Goal: Information Seeking & Learning: Learn about a topic

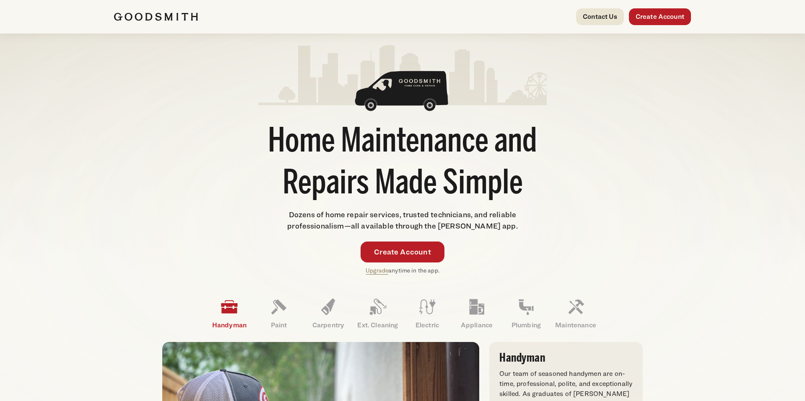
scroll to position [7, 0]
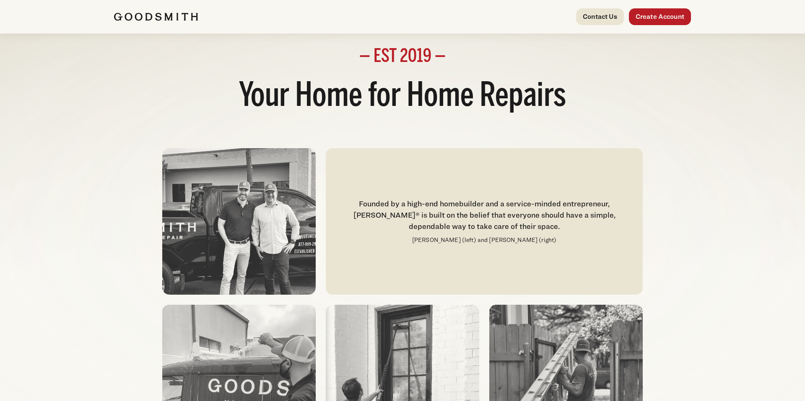
click at [451, 210] on div "Founded by a high-end homebuilder and a service-minded entrepreneur, [PERSON_NA…" at bounding box center [484, 215] width 297 height 34
click at [451, 210] on div "Founded by a high-end homebuilder and a service-minded entrepreneur, Goodsmith®…" at bounding box center [484, 215] width 297 height 34
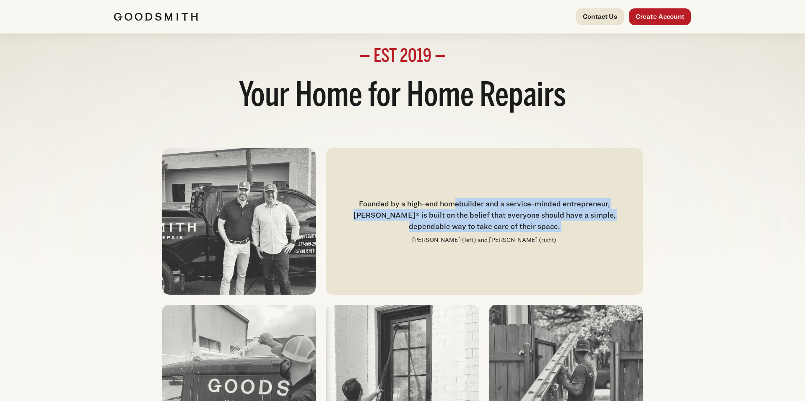
click at [451, 210] on div "Founded by a high-end homebuilder and a service-minded entrepreneur, Goodsmith®…" at bounding box center [484, 215] width 297 height 34
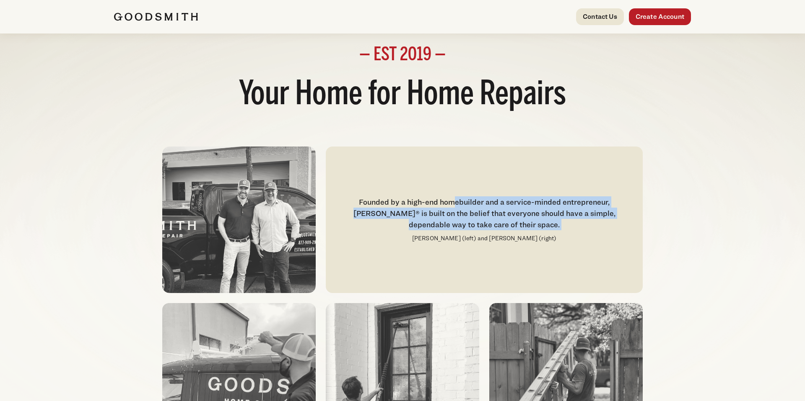
copy div "Founded by a high-end homebuilder and a service-minded entrepreneur, Goodsmith®…"
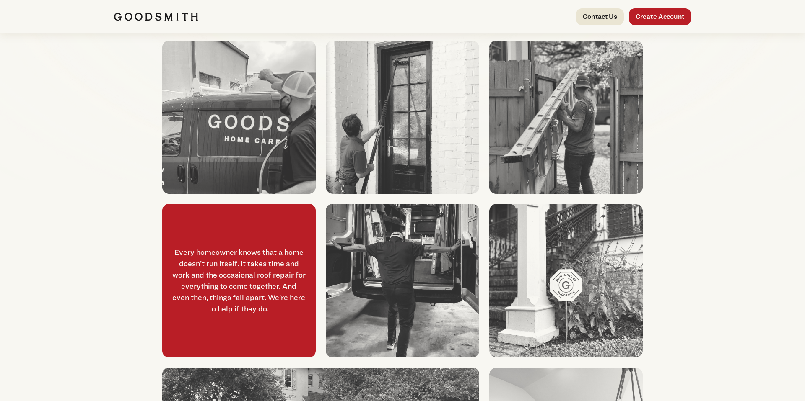
scroll to position [306, 0]
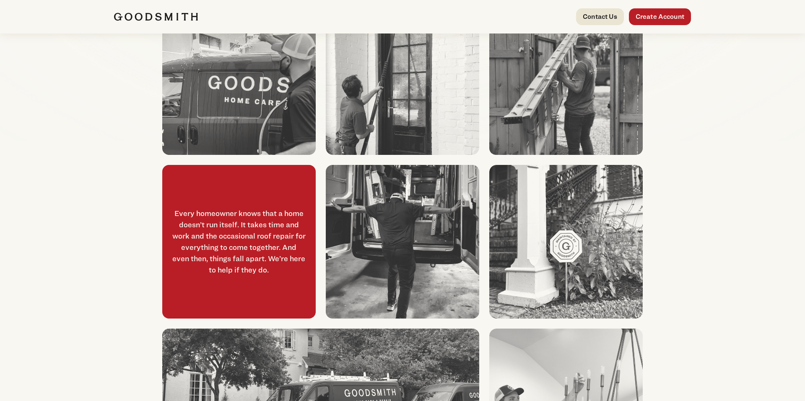
click at [264, 229] on div "Every homeowner knows that a home doesn’t run itself. It takes time and work an…" at bounding box center [238, 242] width 133 height 68
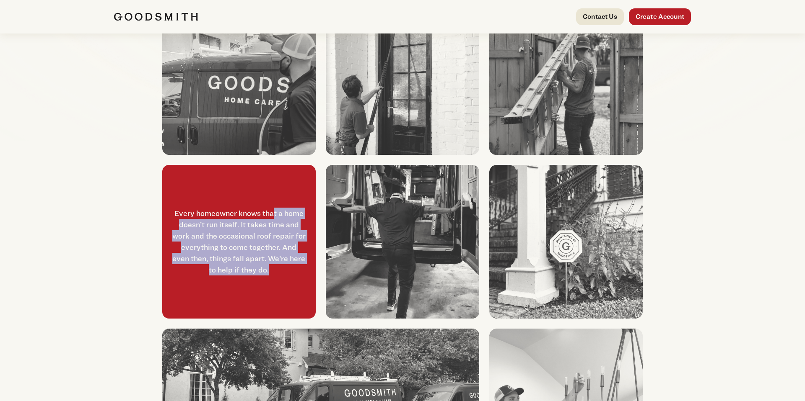
click at [264, 229] on div "Every homeowner knows that a home doesn’t run itself. It takes time and work an…" at bounding box center [238, 242] width 133 height 68
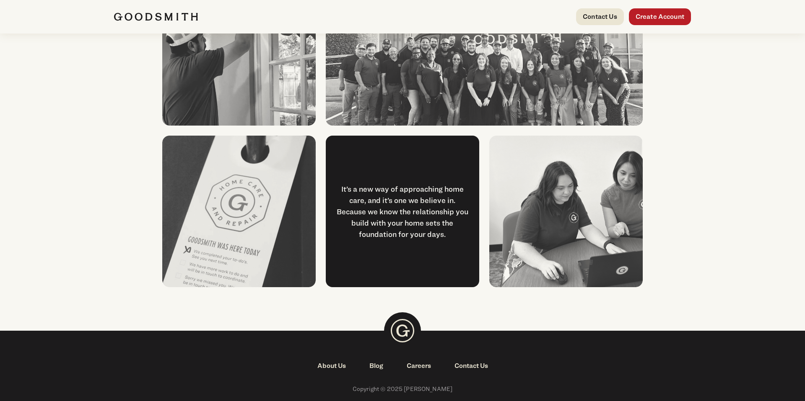
scroll to position [1073, 0]
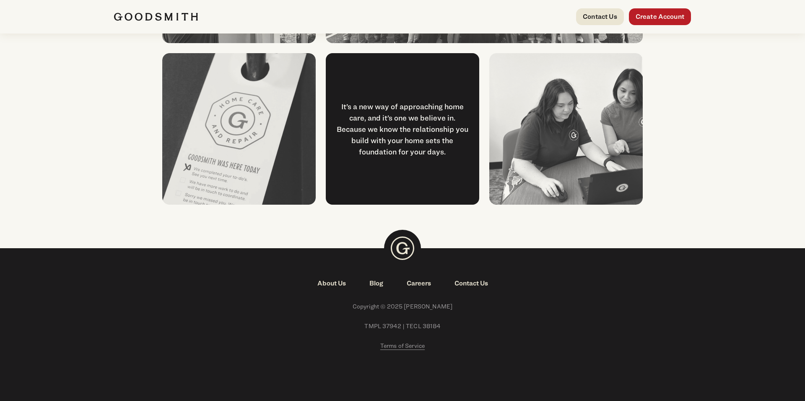
click at [339, 281] on link "About Us" at bounding box center [331, 284] width 52 height 10
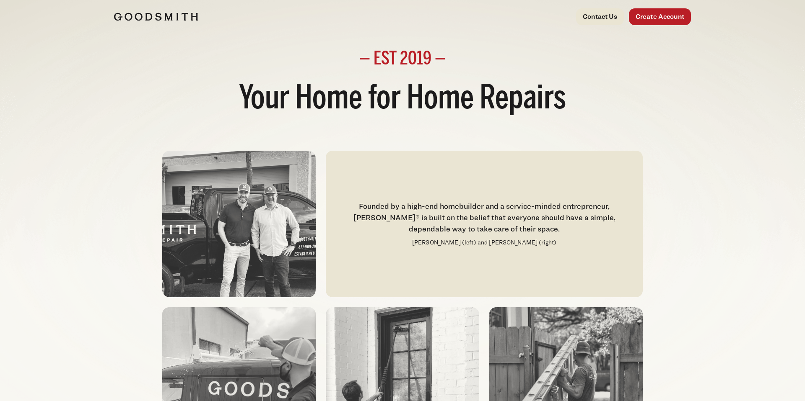
click at [189, 21] on img at bounding box center [156, 17] width 84 height 8
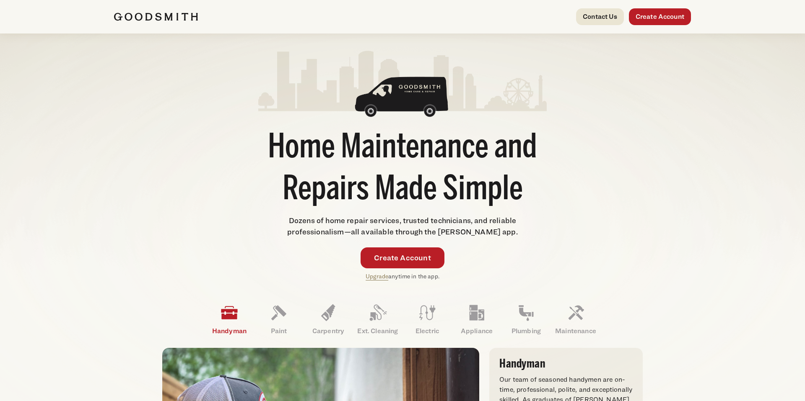
scroll to position [6, 0]
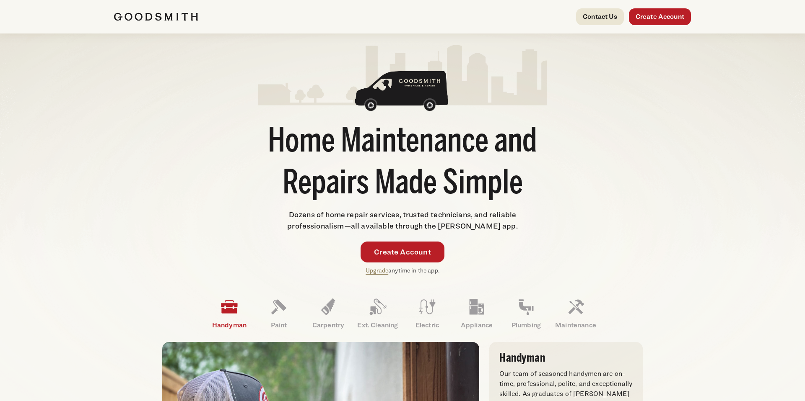
click at [439, 224] on span "Dozens of home repair services, trusted technicians, and reliable professionali…" at bounding box center [402, 220] width 230 height 20
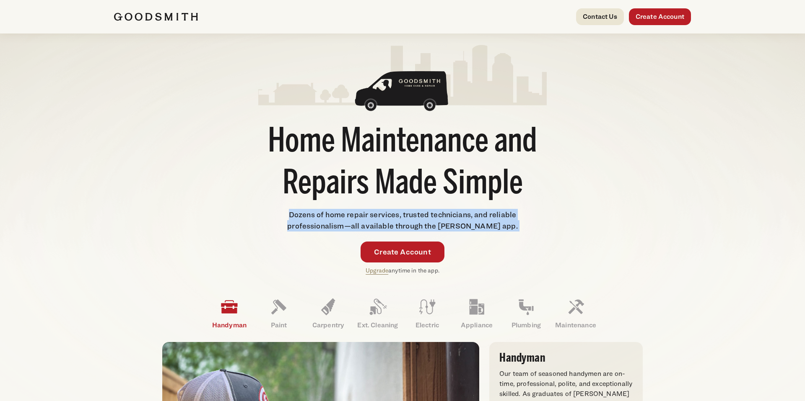
click at [439, 224] on span "Dozens of home repair services, trusted technicians, and reliable professionali…" at bounding box center [402, 220] width 230 height 20
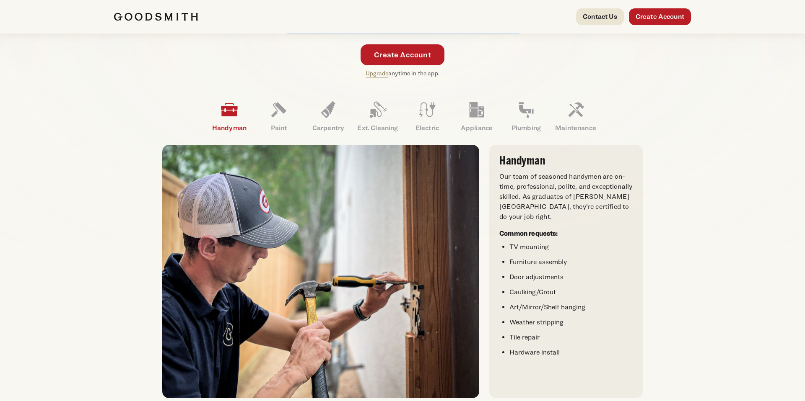
scroll to position [204, 0]
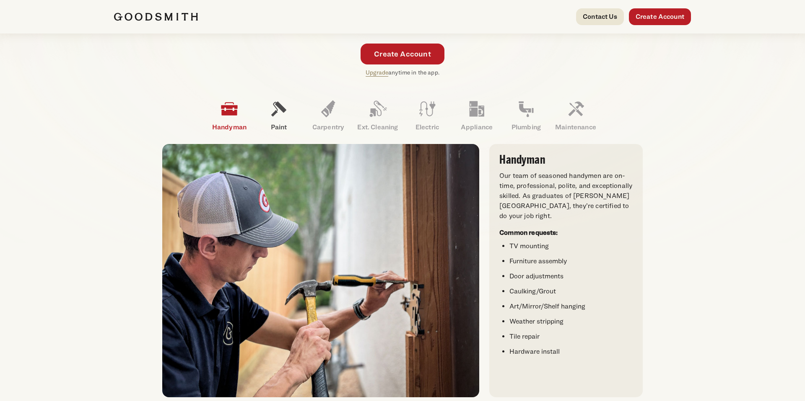
click at [279, 113] on icon at bounding box center [279, 109] width 20 height 20
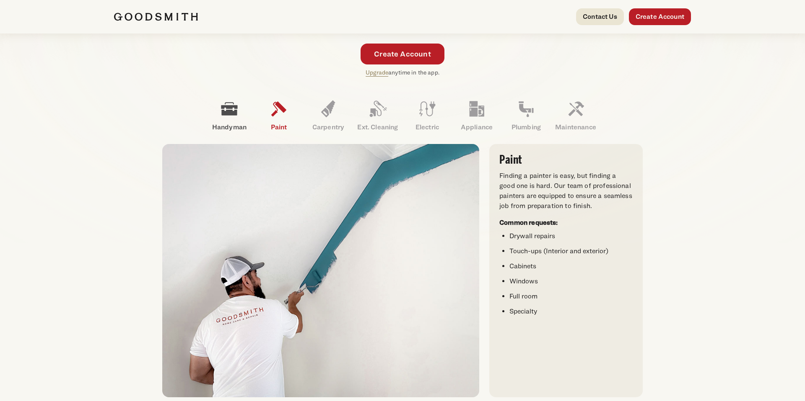
click at [227, 115] on icon at bounding box center [229, 109] width 16 height 13
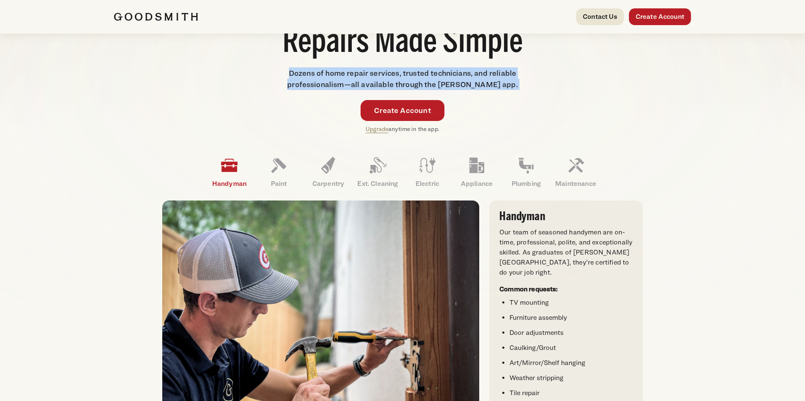
scroll to position [0, 0]
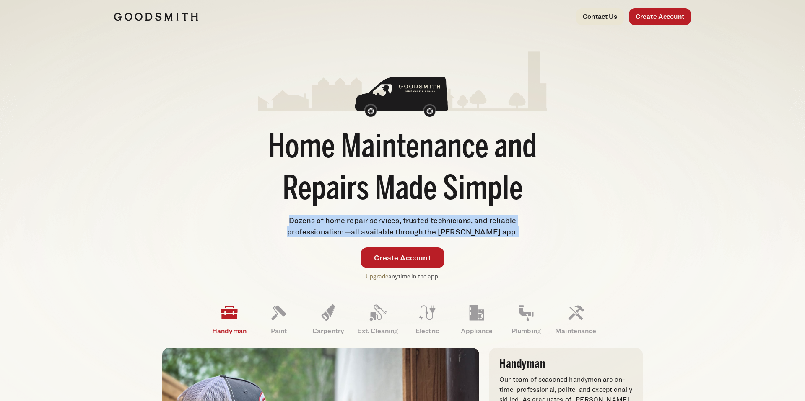
copy div "Dozens of home repair services, trusted technicians, and reliable professionali…"
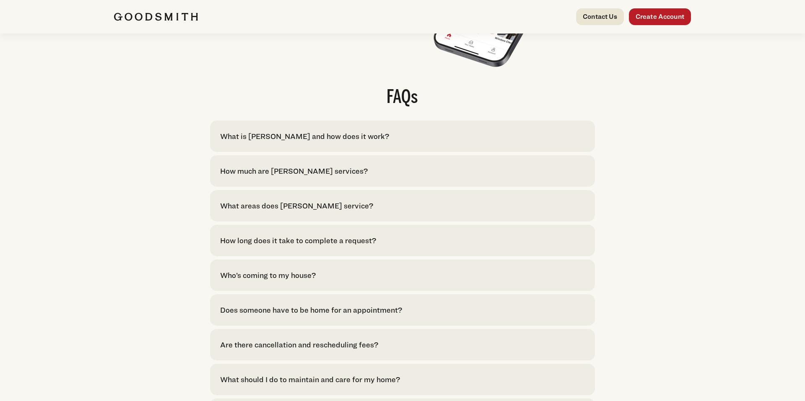
scroll to position [1644, 0]
click at [342, 140] on div "What is Goodsmith and how does it work?" at bounding box center [304, 134] width 169 height 11
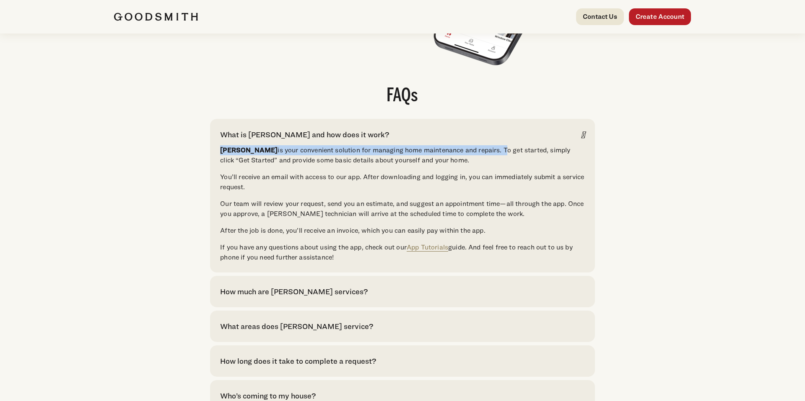
drag, startPoint x: 220, startPoint y: 167, endPoint x: 481, endPoint y: 170, distance: 260.7
click at [481, 166] on p "Goodsmith is your convenient solution for managing home maintenance and repairs…" at bounding box center [402, 155] width 364 height 20
copy p "Goodsmith is your convenient solution for managing home maintenance and repairs."
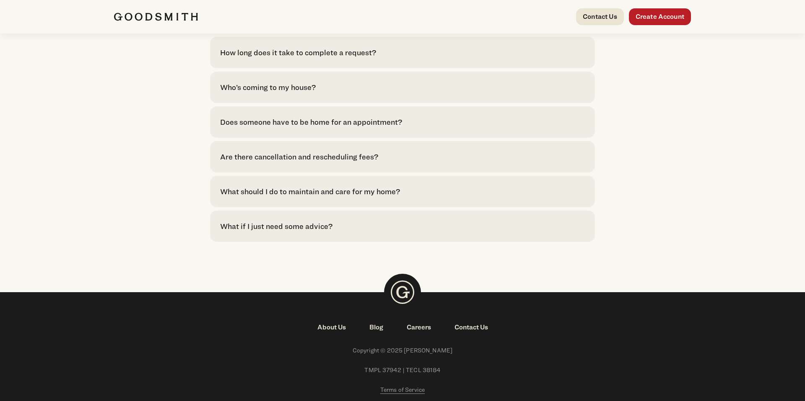
click at [339, 197] on div "What should I do to maintain and care for my home?" at bounding box center [310, 191] width 180 height 11
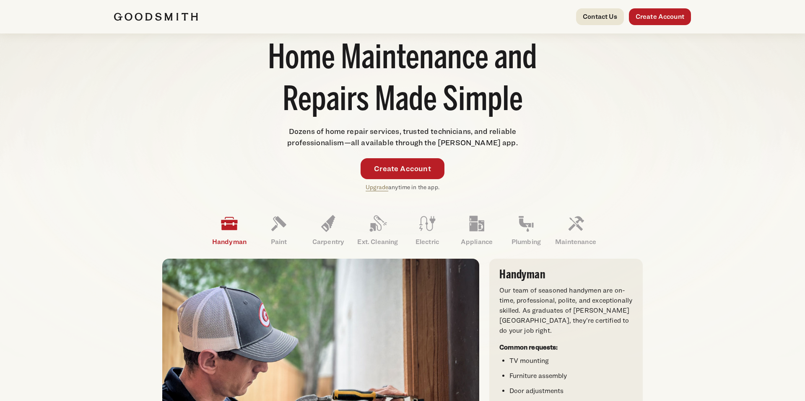
scroll to position [0, 0]
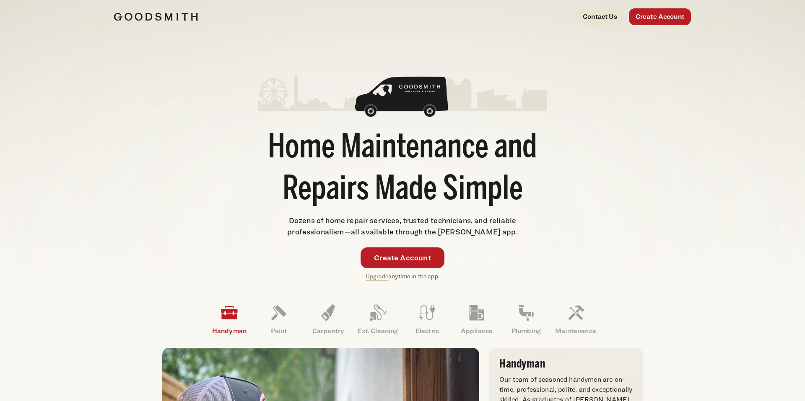
click at [345, 228] on span "Dozens of home repair services, trusted technicians, and reliable professionali…" at bounding box center [402, 226] width 230 height 20
click at [120, 17] on img at bounding box center [156, 17] width 84 height 8
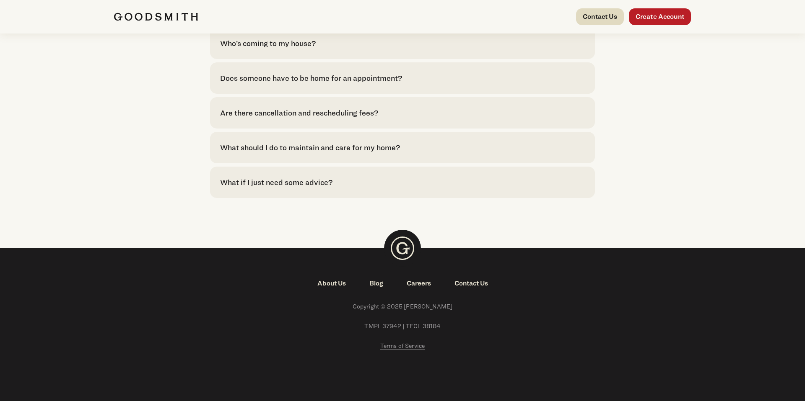
scroll to position [1892, 0]
click at [381, 283] on link "Blog" at bounding box center [375, 284] width 37 height 10
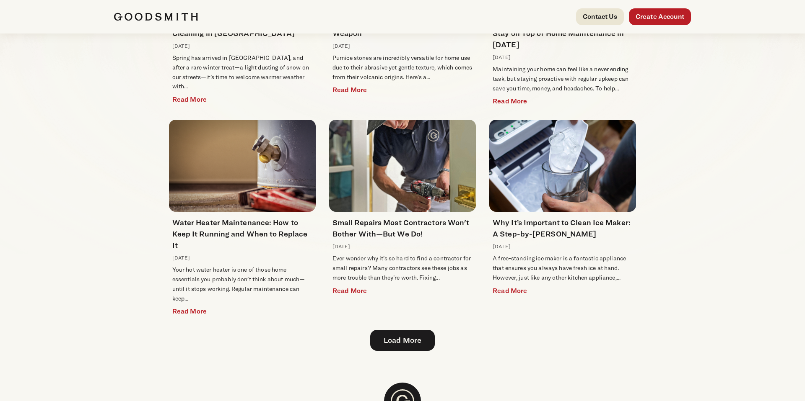
scroll to position [194, 0]
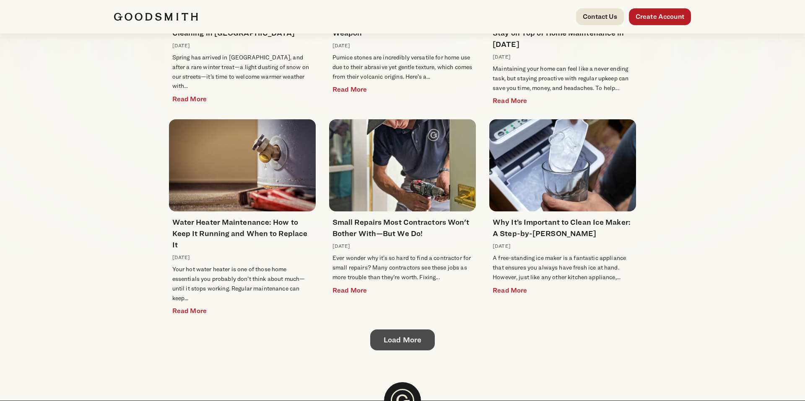
click at [414, 331] on link "Load More" at bounding box center [402, 340] width 65 height 21
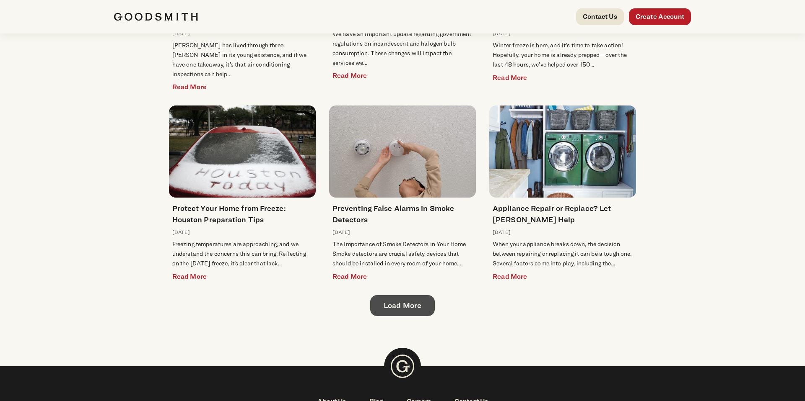
scroll to position [629, 0]
click at [426, 295] on link "Load More" at bounding box center [402, 305] width 65 height 21
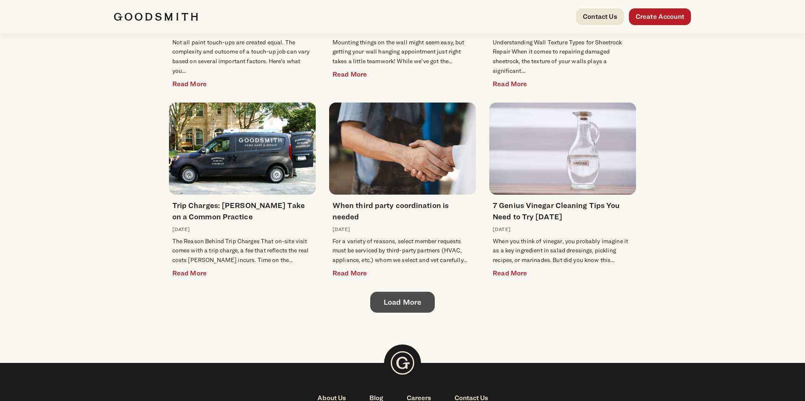
click at [426, 292] on link "Load More" at bounding box center [402, 302] width 65 height 21
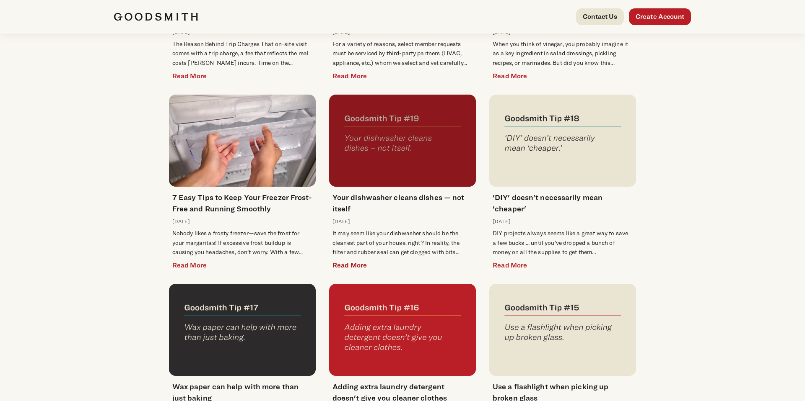
scroll to position [1493, 0]
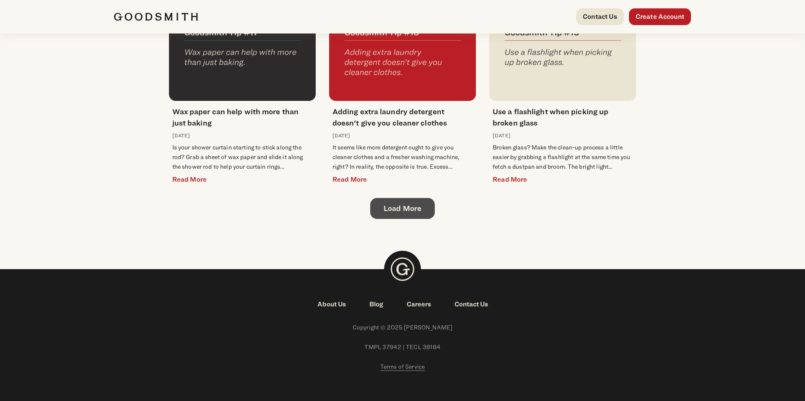
click at [394, 198] on link "Load More" at bounding box center [402, 208] width 65 height 21
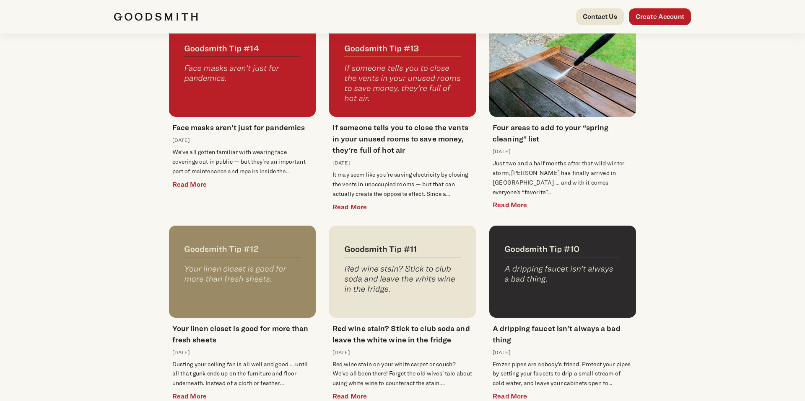
scroll to position [1883, 0]
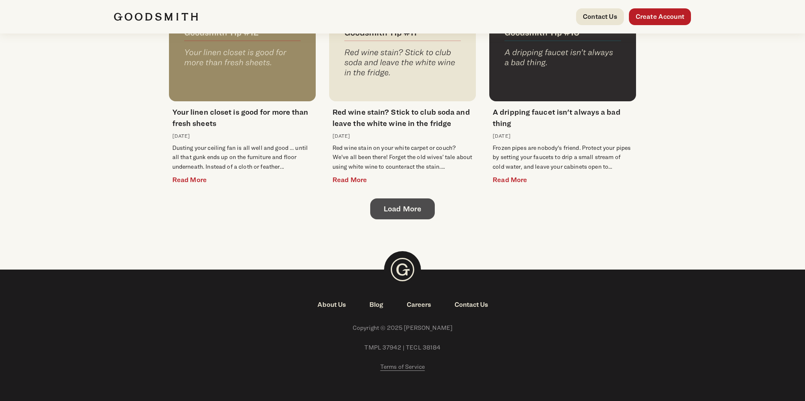
click at [394, 199] on link "Load More" at bounding box center [402, 209] width 65 height 21
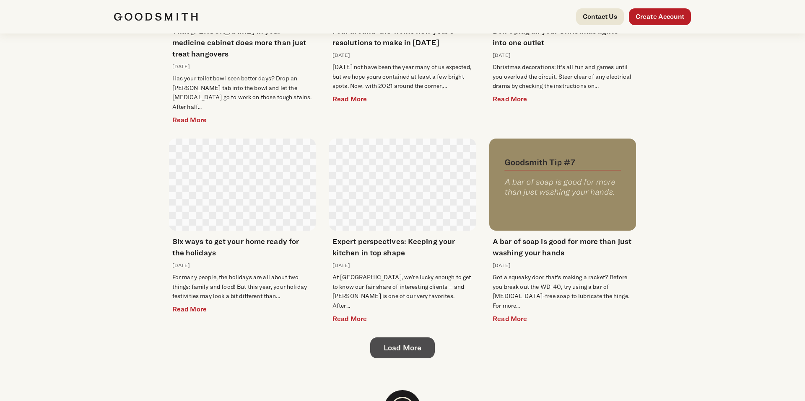
scroll to position [2273, 0]
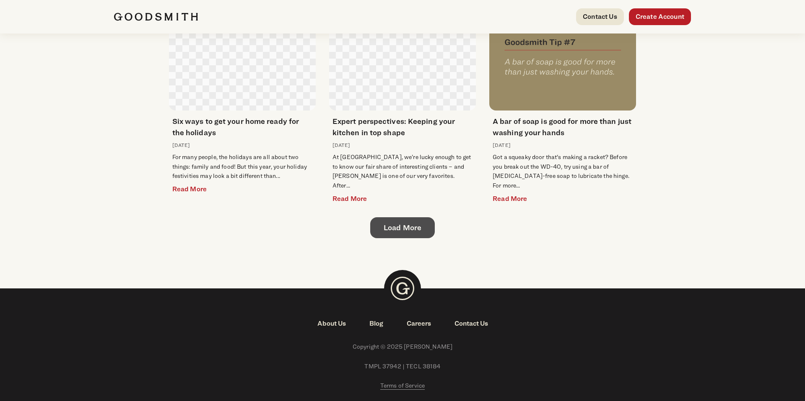
click at [394, 217] on link "Load More" at bounding box center [402, 227] width 65 height 21
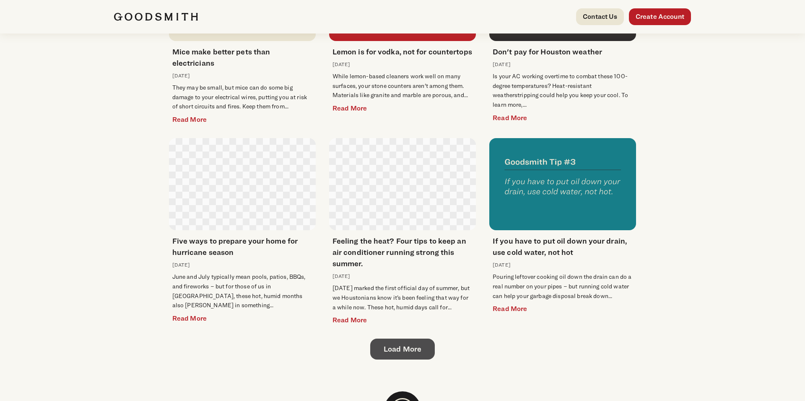
scroll to position [2662, 0]
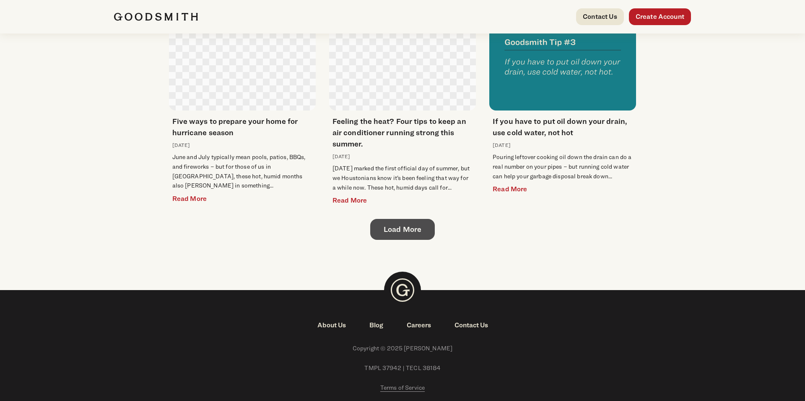
click at [394, 219] on link "Load More" at bounding box center [402, 229] width 65 height 21
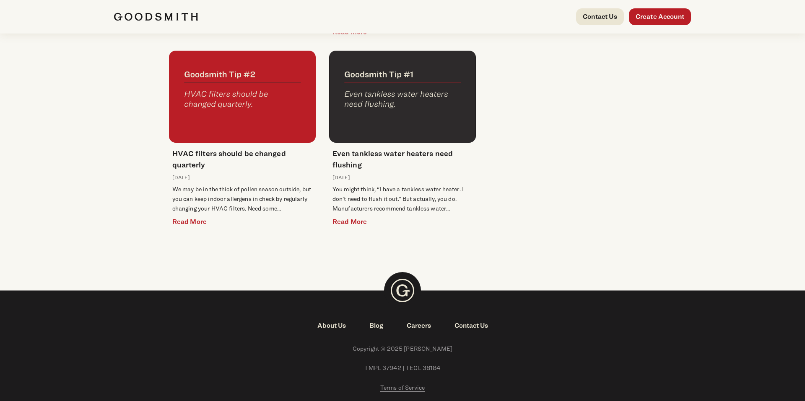
scroll to position [2825, 0]
